Goal: Task Accomplishment & Management: Use online tool/utility

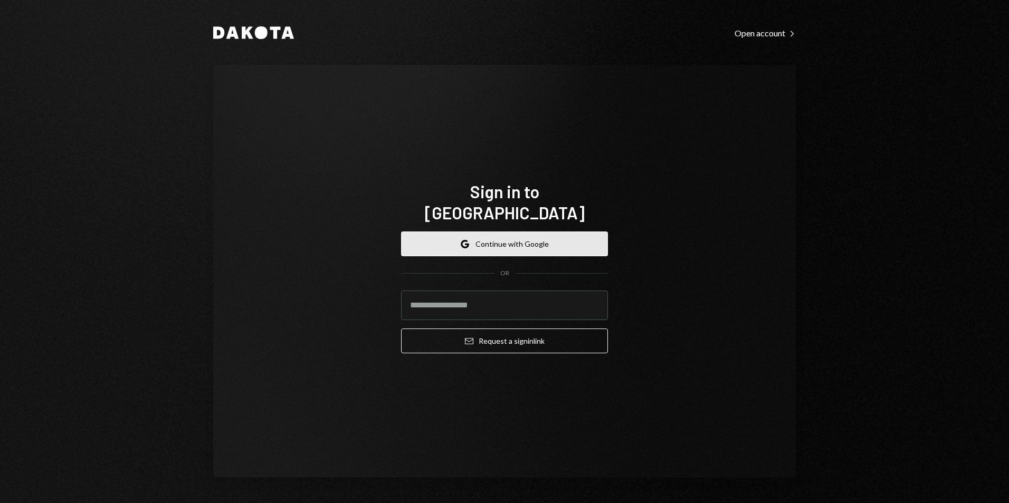
click at [475, 233] on button "Google Continue with Google" at bounding box center [504, 244] width 207 height 25
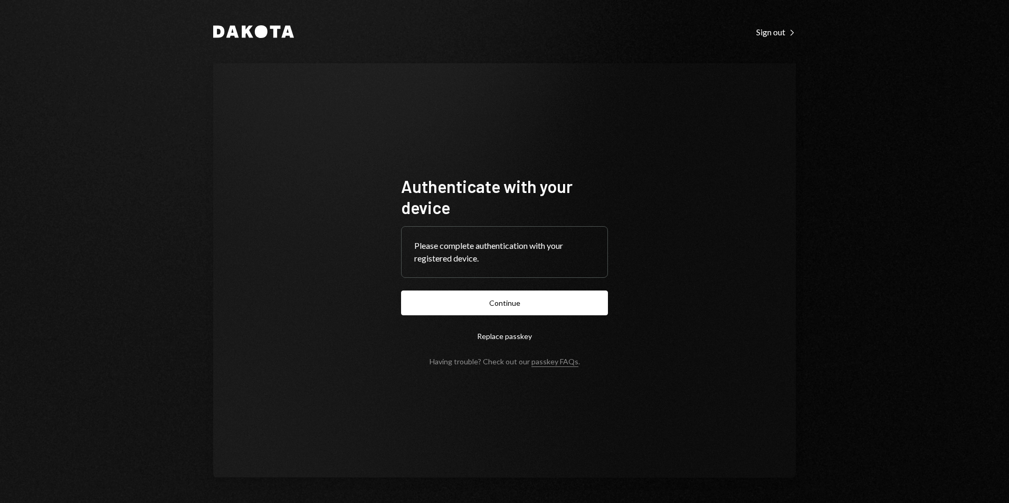
click at [787, 354] on div "Authenticate with your device Please complete authentication with your register…" at bounding box center [504, 270] width 582 height 415
click at [532, 299] on button "Continue" at bounding box center [504, 303] width 207 height 25
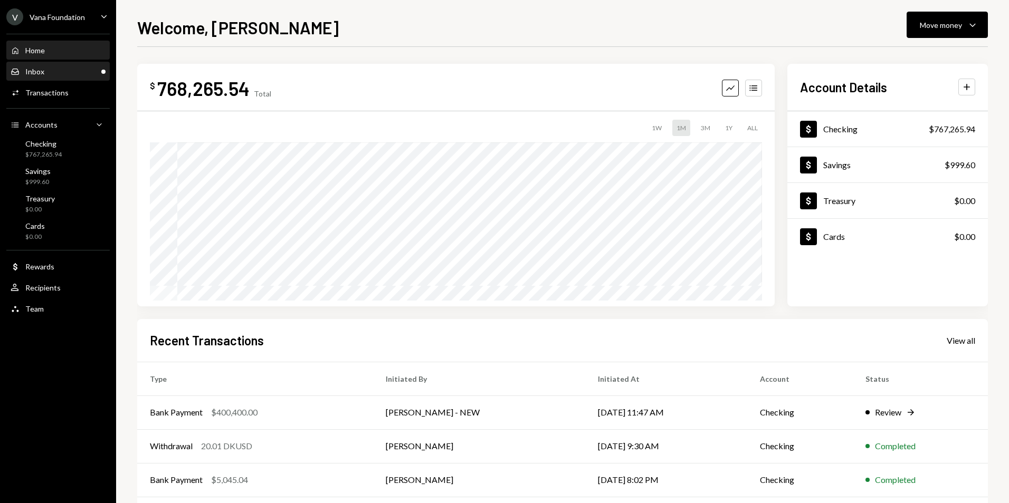
click at [80, 72] on div "Inbox Inbox" at bounding box center [58, 71] width 95 height 9
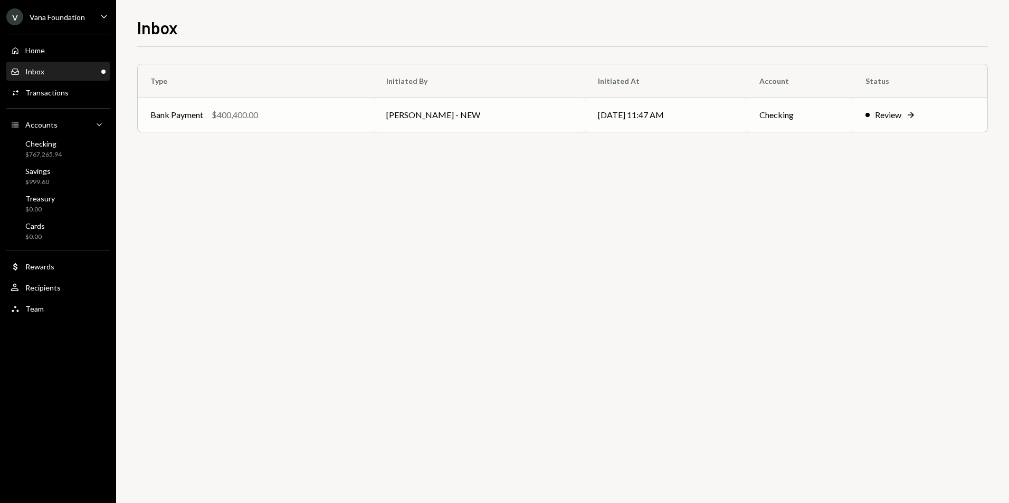
drag, startPoint x: 333, startPoint y: 114, endPoint x: 352, endPoint y: 113, distance: 19.0
click at [333, 114] on div "Bank Payment $400,400.00" at bounding box center [255, 115] width 211 height 13
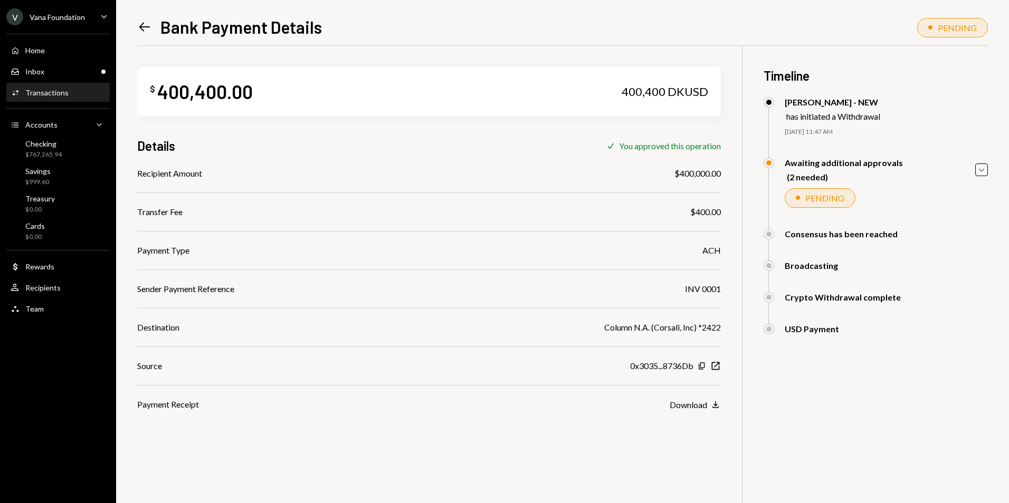
click at [974, 170] on div "Awaiting additional approvals (2 needed) Caret Down" at bounding box center [875, 170] width 224 height 24
click at [977, 167] on icon "Caret Down" at bounding box center [982, 170] width 12 height 12
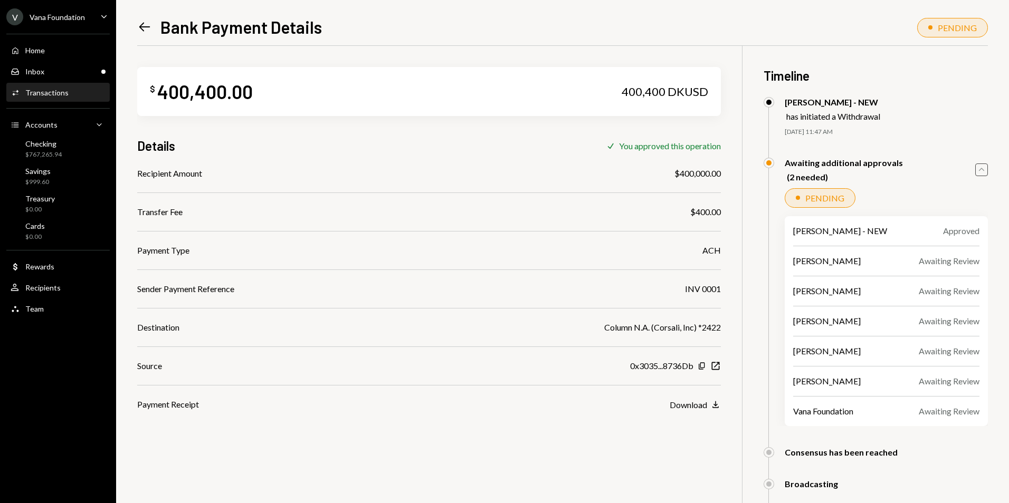
click at [978, 167] on icon "Caret Up" at bounding box center [982, 170] width 12 height 12
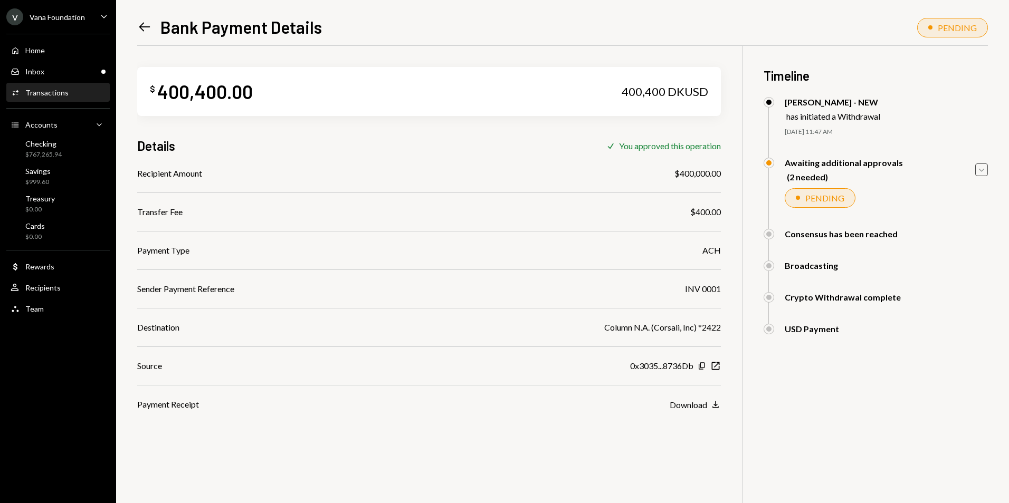
click at [983, 170] on icon "Caret Down" at bounding box center [982, 170] width 12 height 12
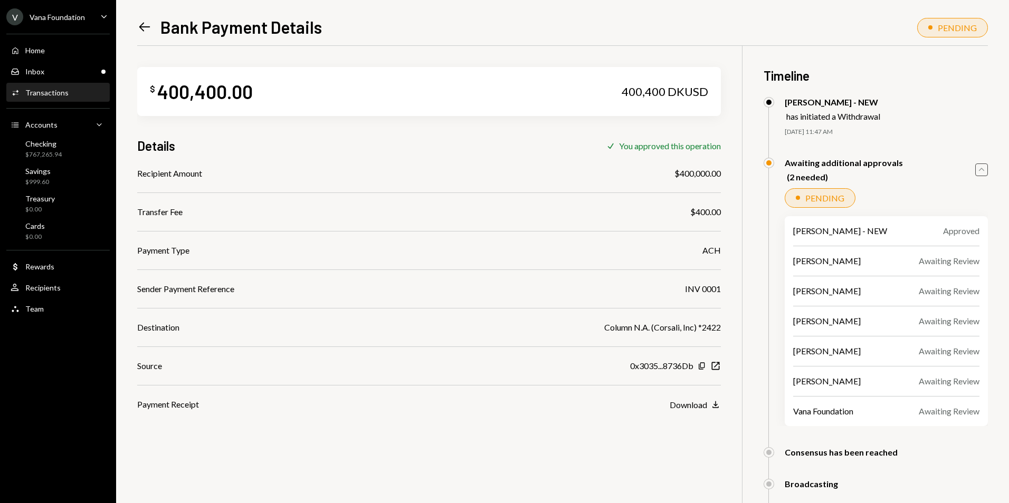
click at [983, 171] on icon "Caret Up" at bounding box center [982, 170] width 12 height 12
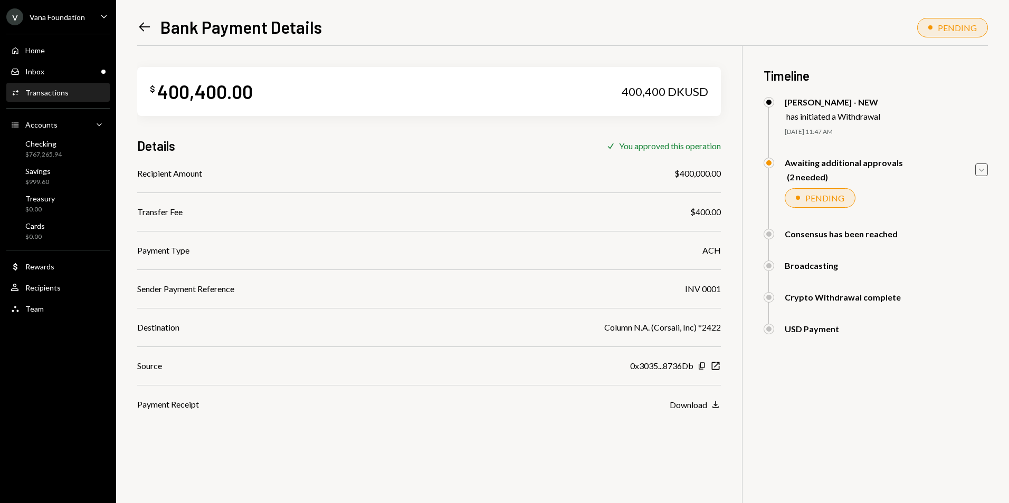
click at [75, 22] on div "V Vana Foundation" at bounding box center [45, 16] width 79 height 17
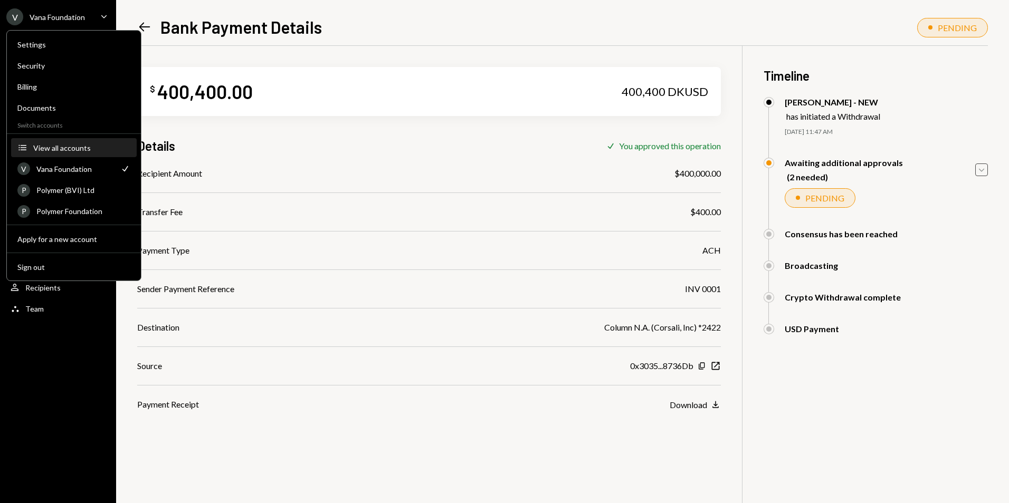
click at [64, 148] on div "View all accounts" at bounding box center [81, 148] width 97 height 9
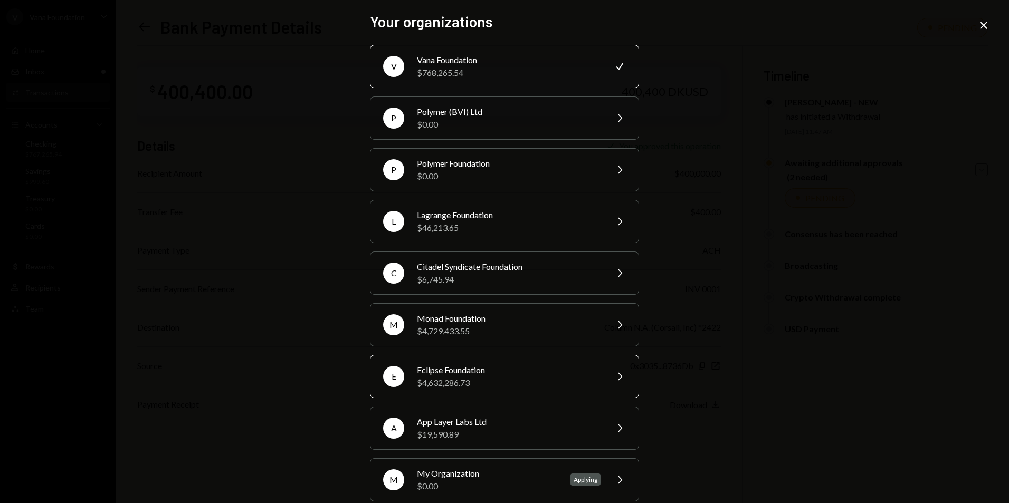
click at [487, 378] on div "$4,632,286.73" at bounding box center [509, 383] width 184 height 13
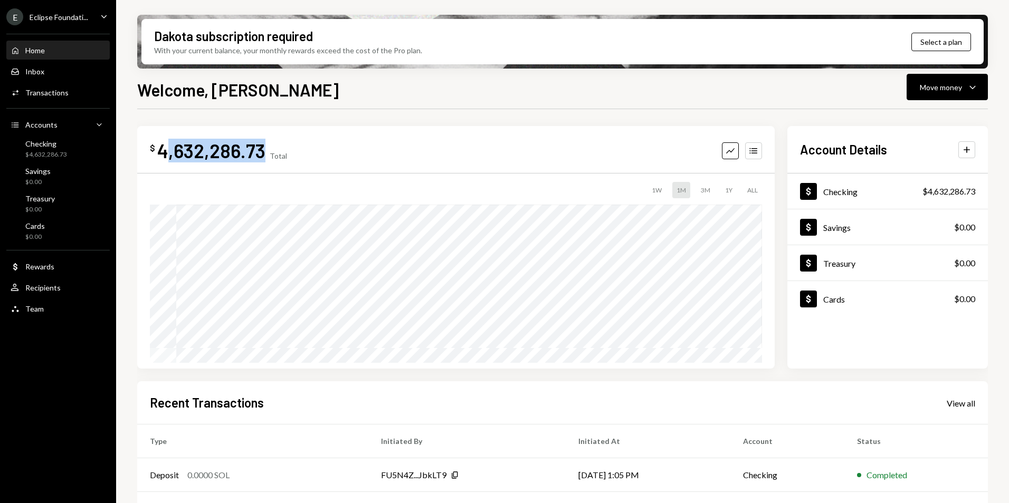
drag, startPoint x: 262, startPoint y: 154, endPoint x: 165, endPoint y: 154, distance: 97.6
click at [165, 154] on div "4,632,286.73" at bounding box center [211, 151] width 108 height 24
drag, startPoint x: 157, startPoint y: 152, endPoint x: 259, endPoint y: 152, distance: 102.4
click at [259, 152] on div "4,632,286.73" at bounding box center [211, 151] width 108 height 24
copy div "4,632,286.73"
